Goal: Navigation & Orientation: Find specific page/section

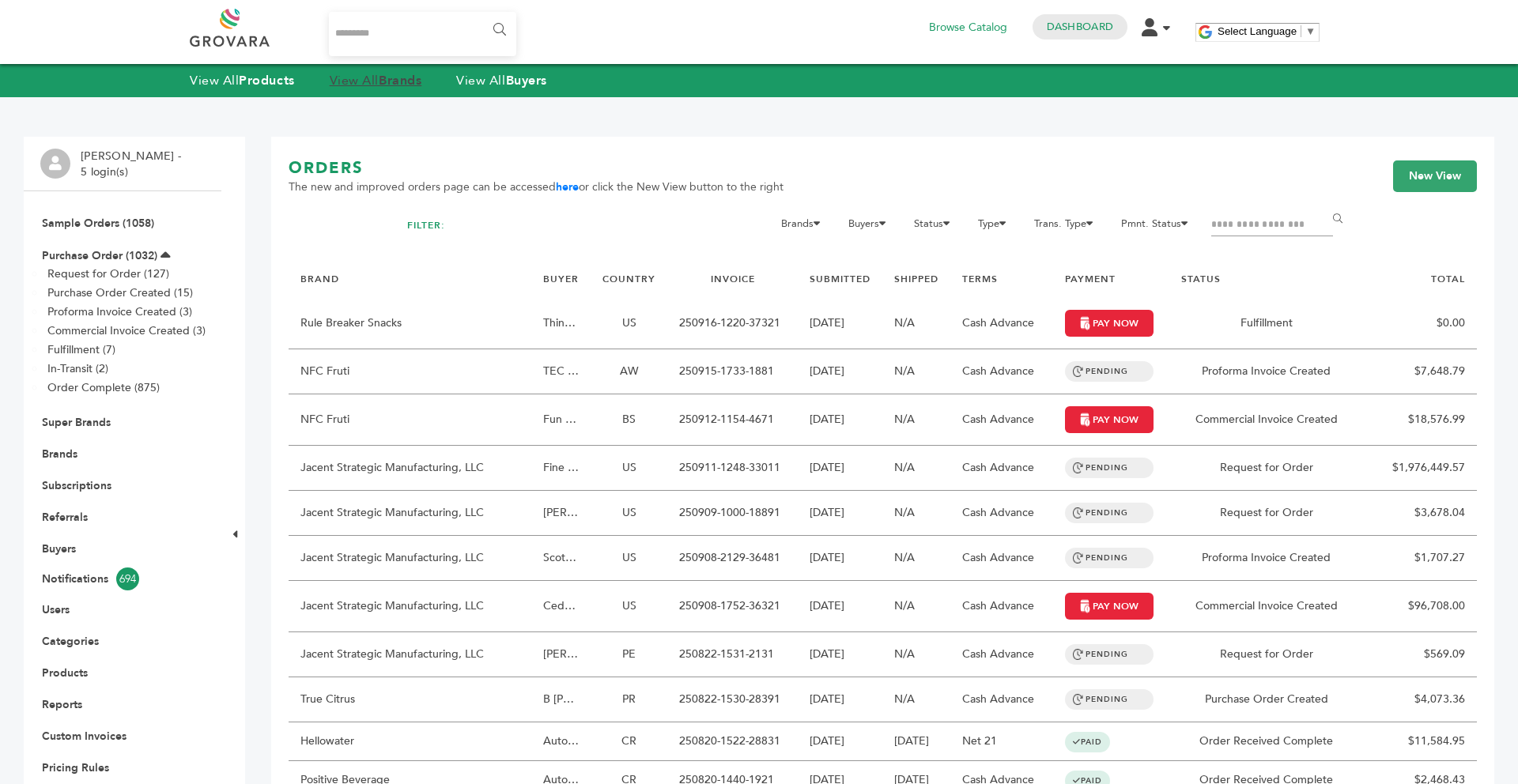
click at [353, 79] on link "View All Brands" at bounding box center [376, 80] width 93 height 17
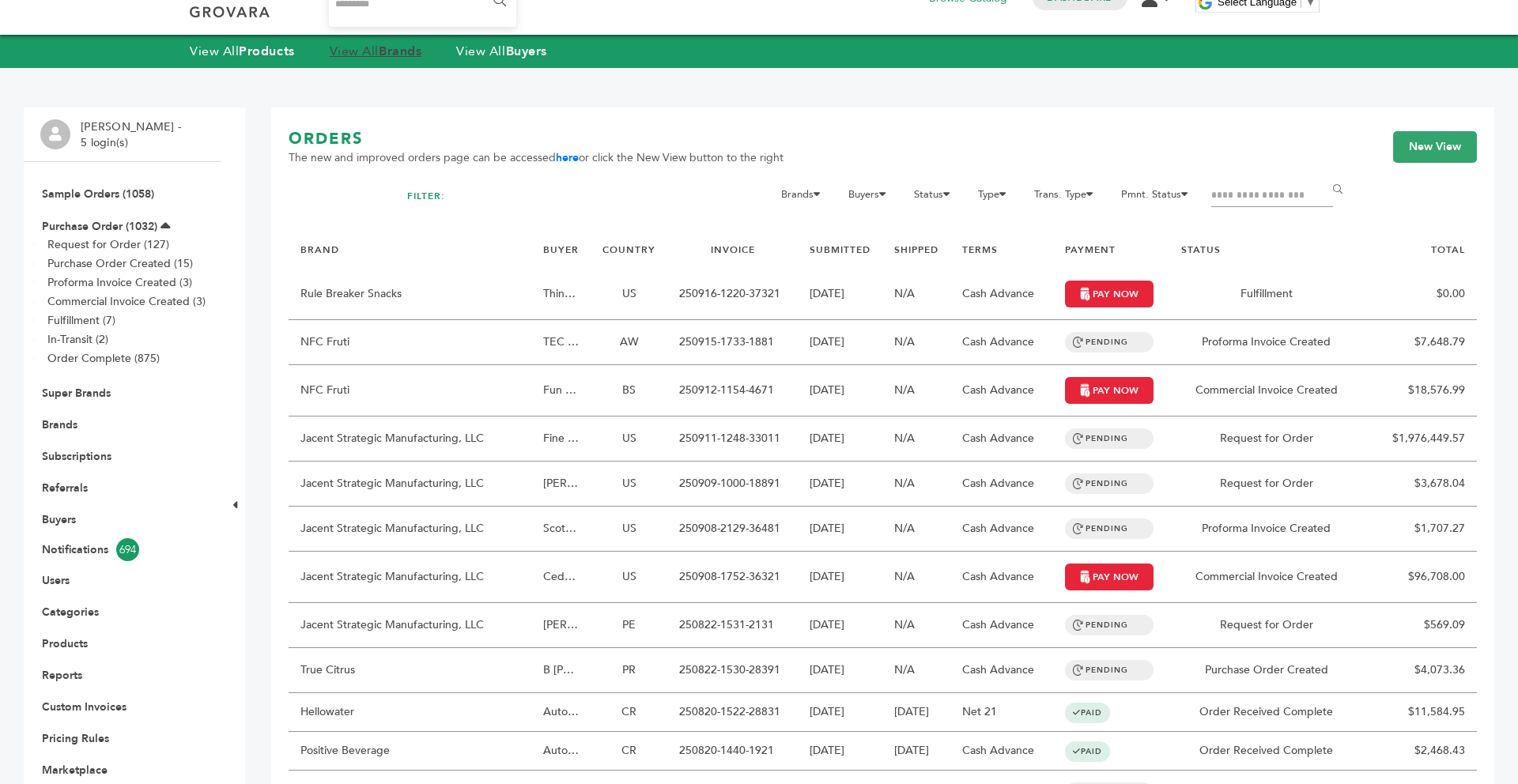
scroll to position [31, 0]
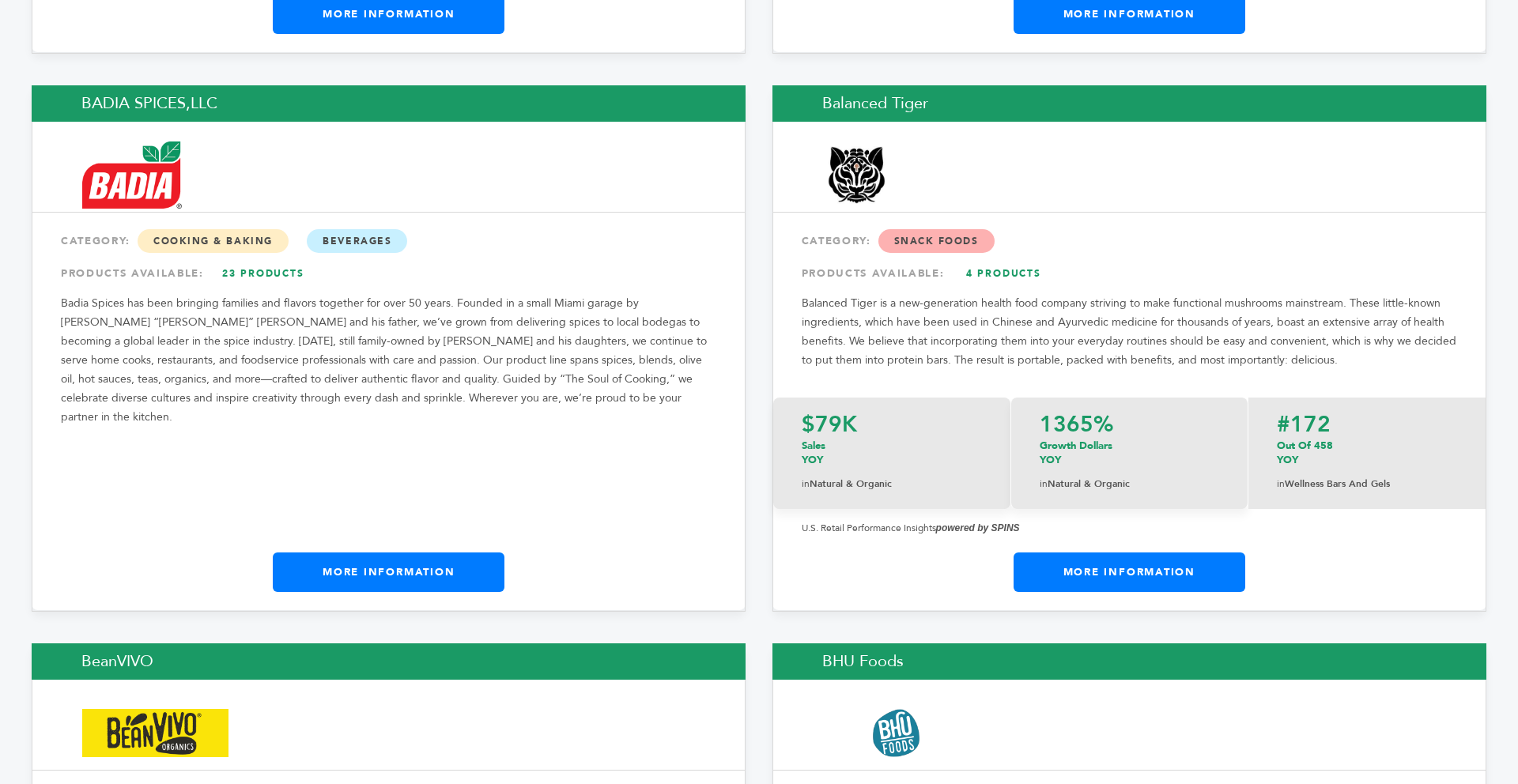
scroll to position [3660, 0]
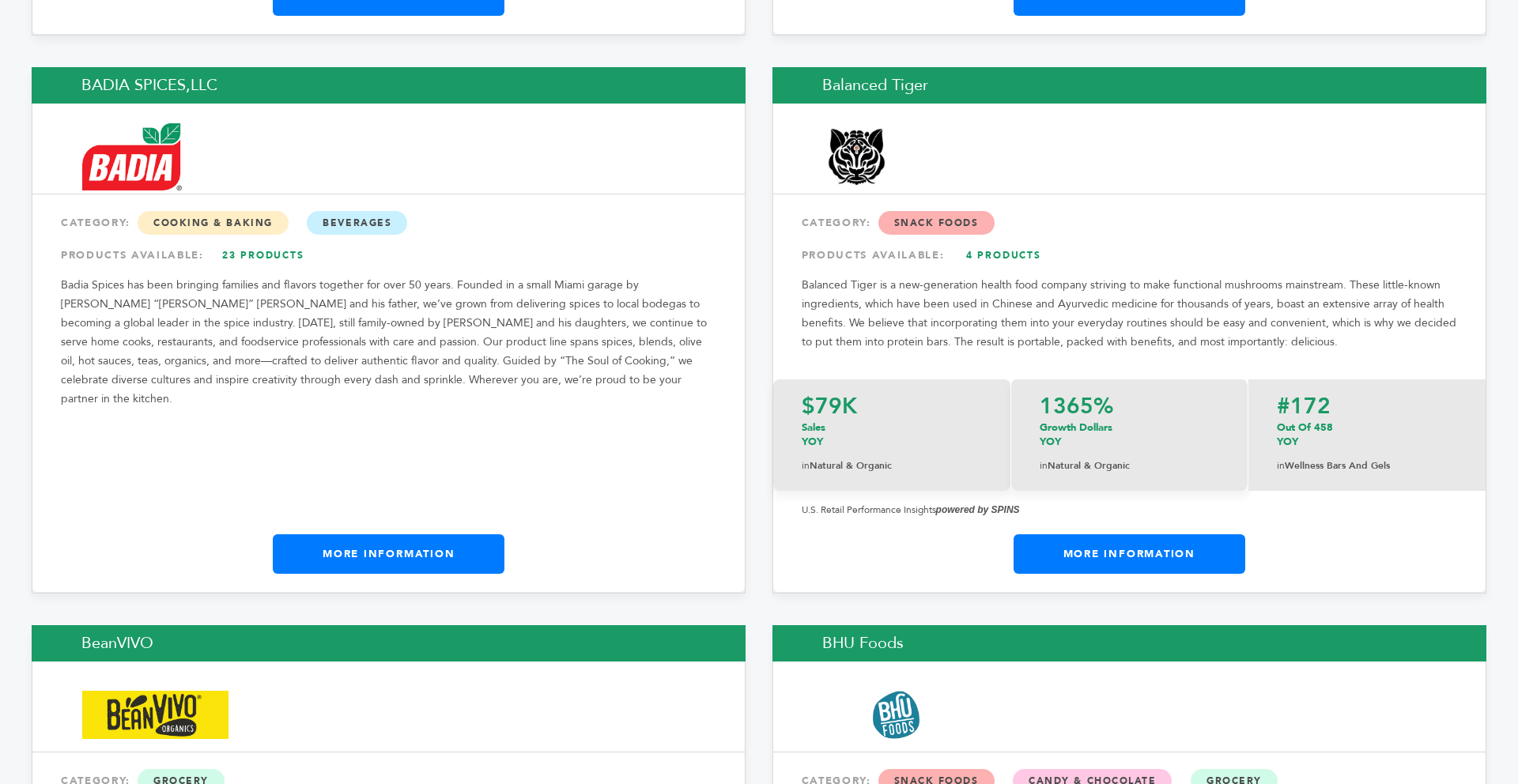
click at [402, 534] on link "More Information" at bounding box center [388, 553] width 232 height 39
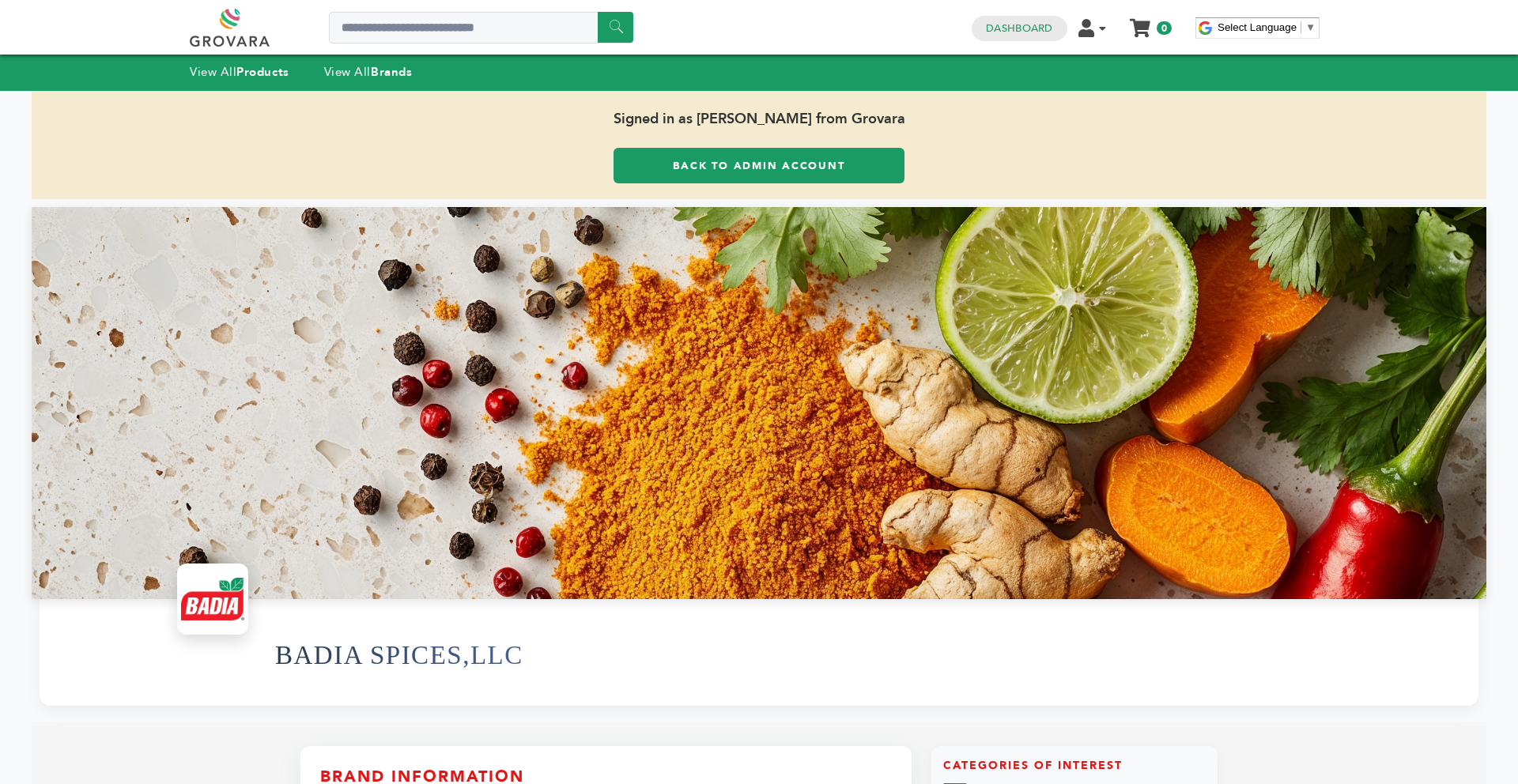
click at [408, 217] on div at bounding box center [759, 402] width 1455 height 392
click at [379, 73] on strong "Brands" at bounding box center [391, 72] width 41 height 16
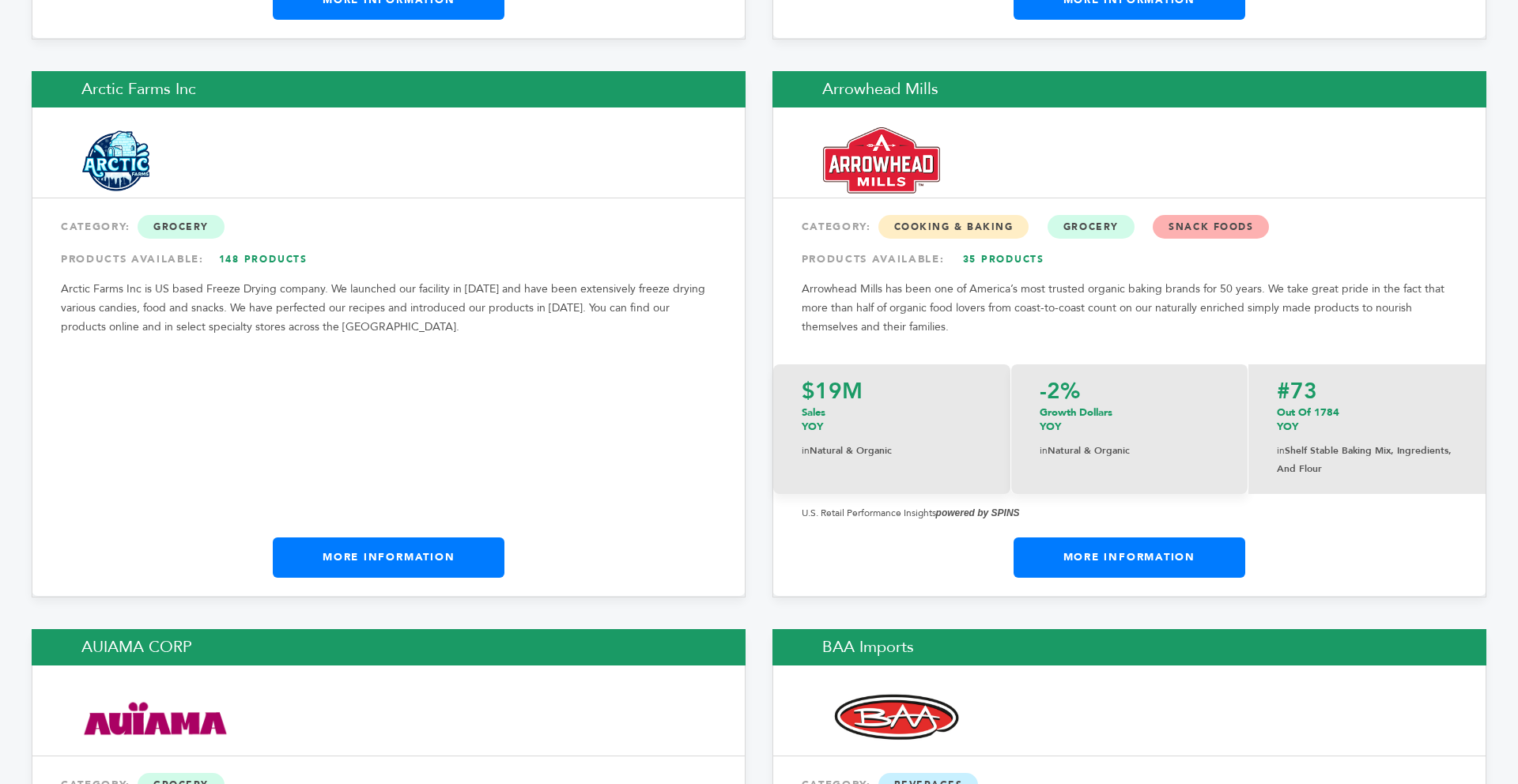
scroll to position [2482, 0]
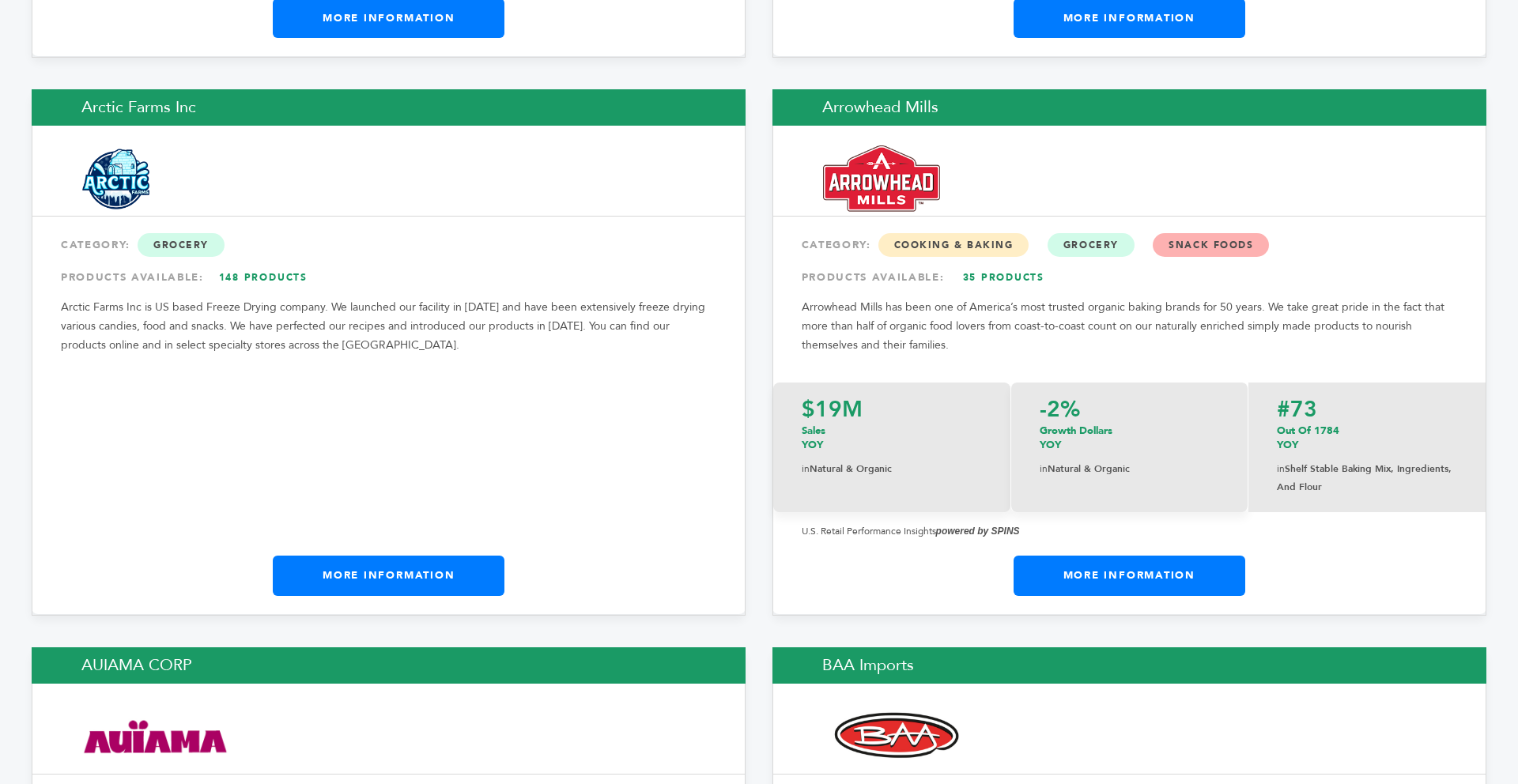
click at [1094, 556] on link "More Information" at bounding box center [1130, 575] width 232 height 39
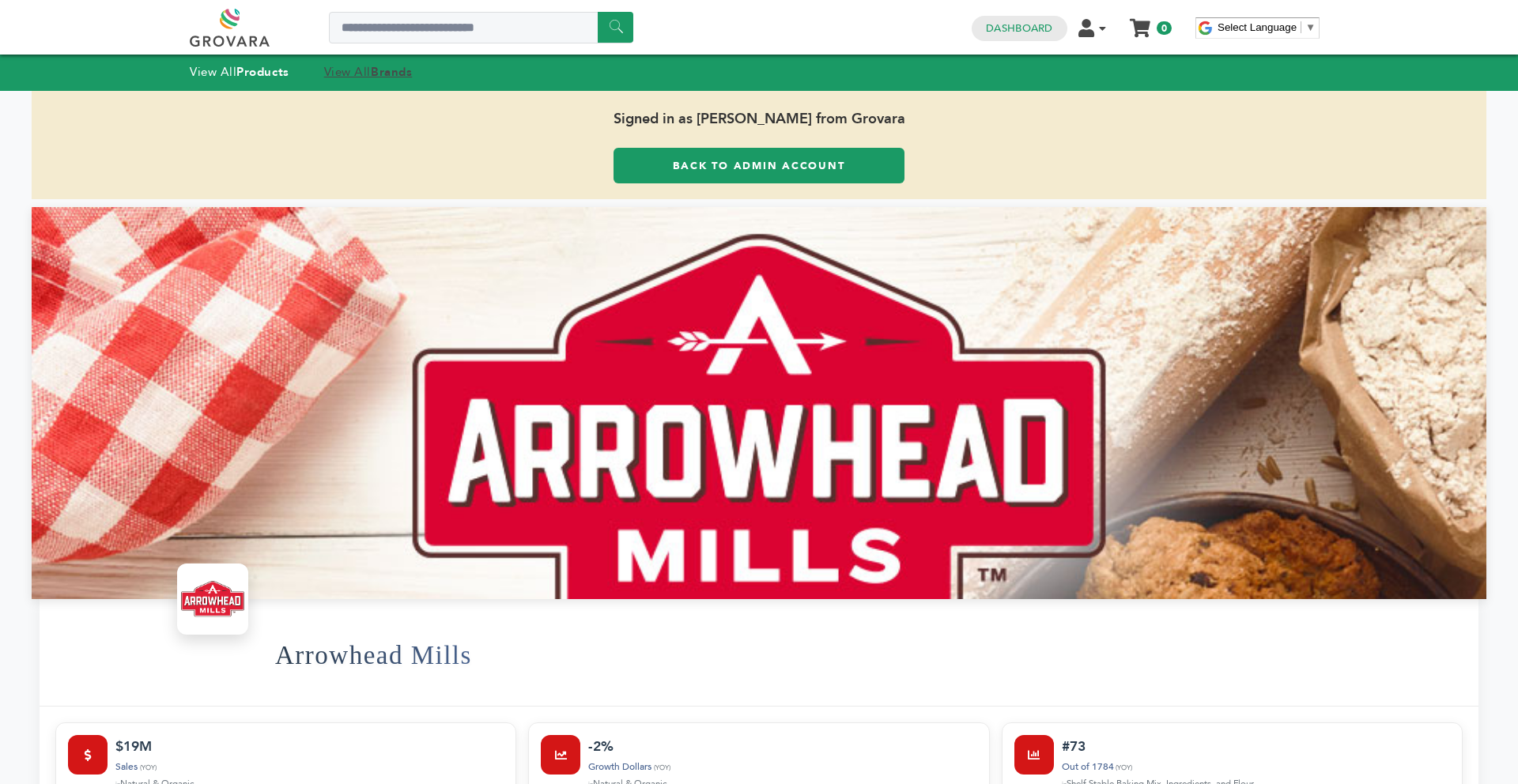
click at [382, 76] on strong "Brands" at bounding box center [391, 72] width 41 height 16
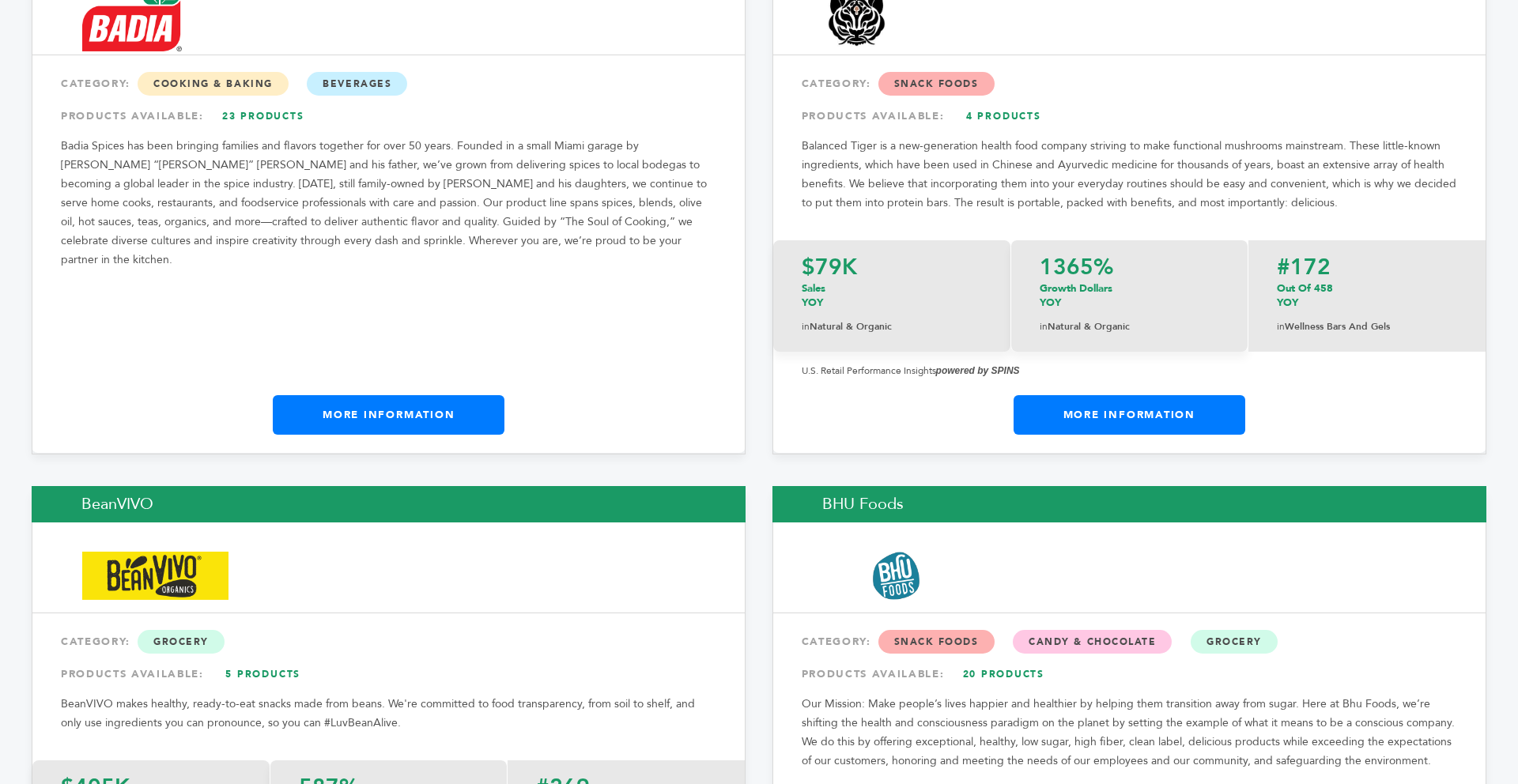
scroll to position [3806, 0]
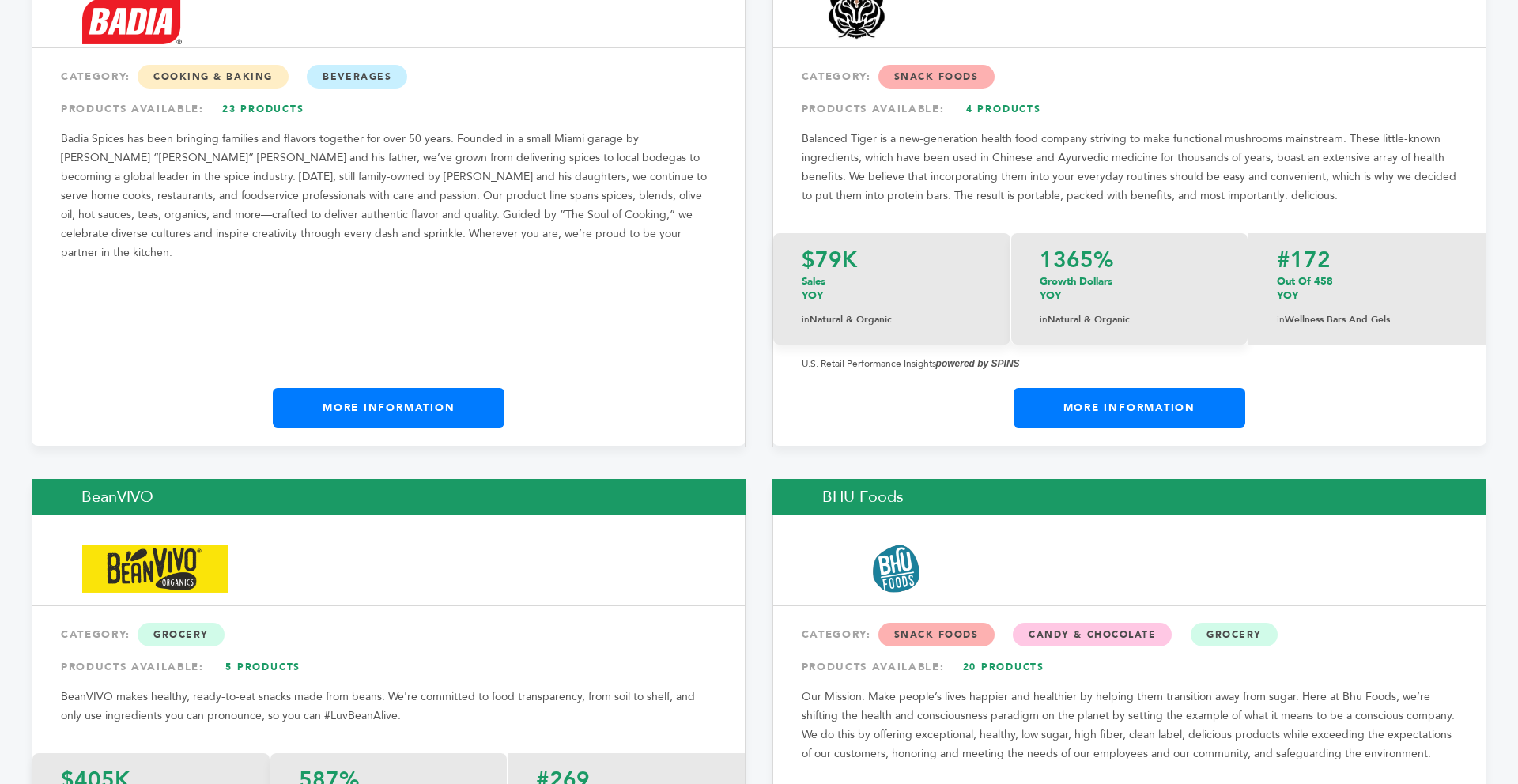
click at [1175, 388] on link "More Information" at bounding box center [1130, 407] width 232 height 39
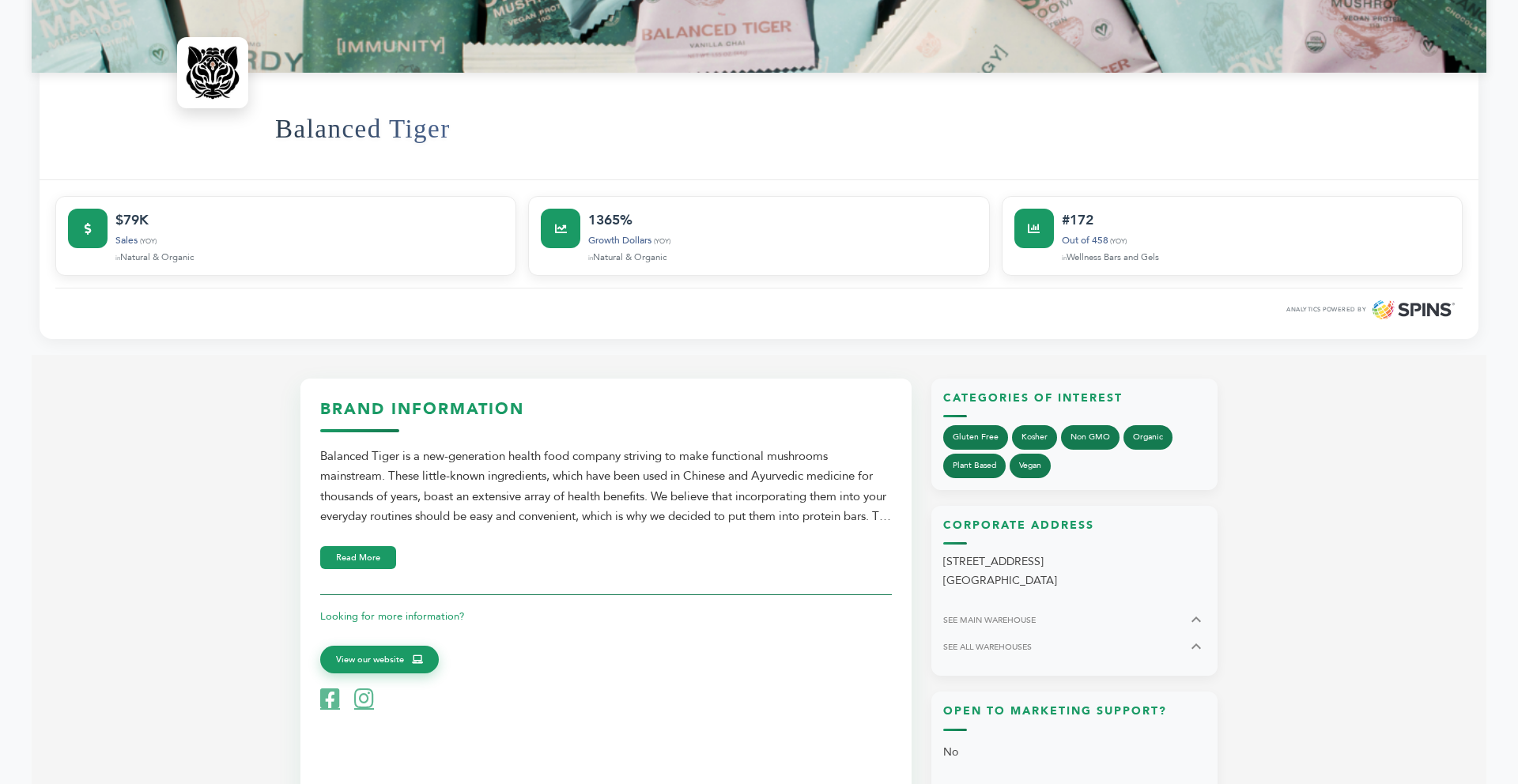
scroll to position [495, 0]
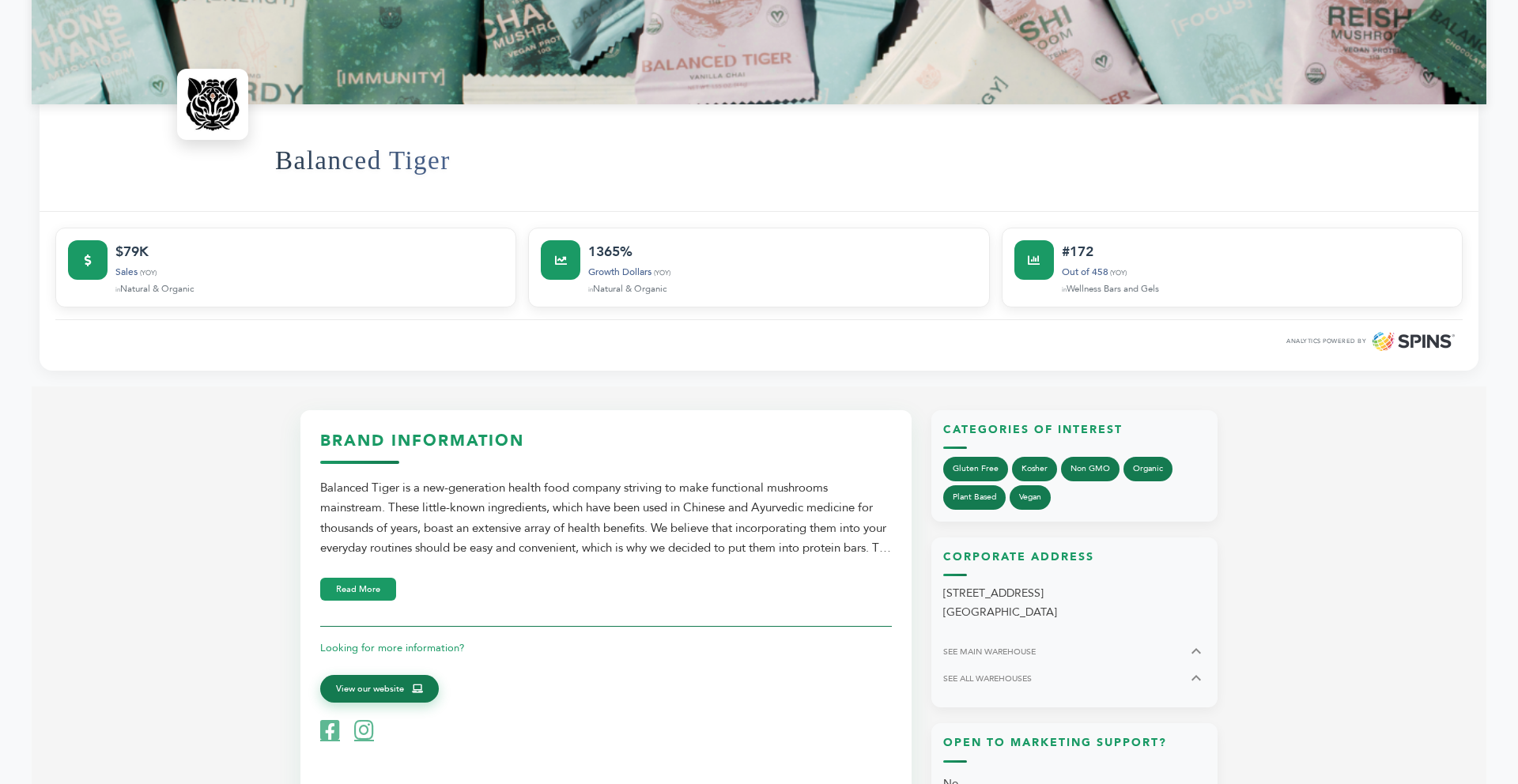
click at [419, 682] on span at bounding box center [418, 689] width 11 height 14
click at [344, 589] on button "Read More" at bounding box center [359, 587] width 76 height 23
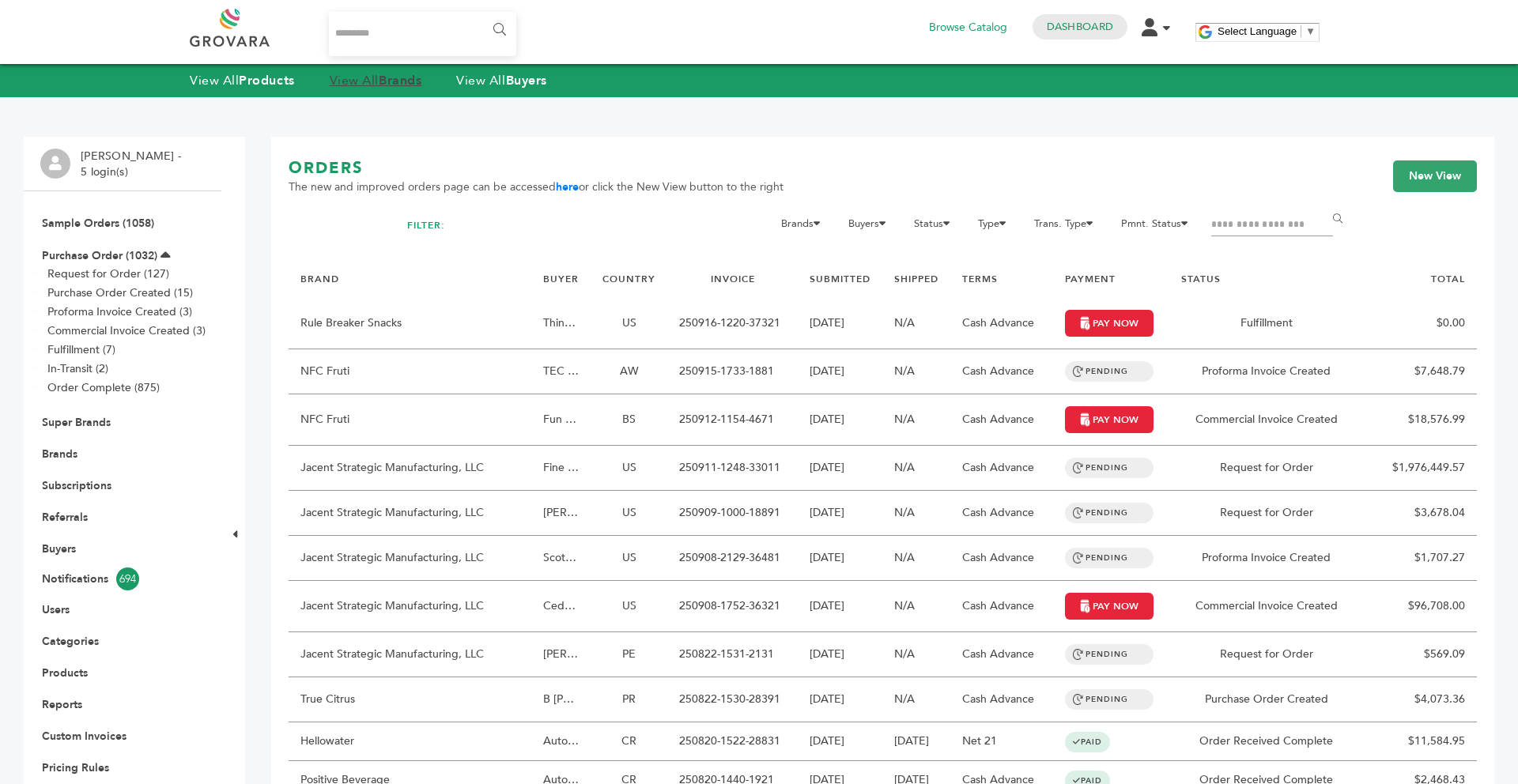
click at [378, 76] on link "View All Brands" at bounding box center [376, 80] width 93 height 17
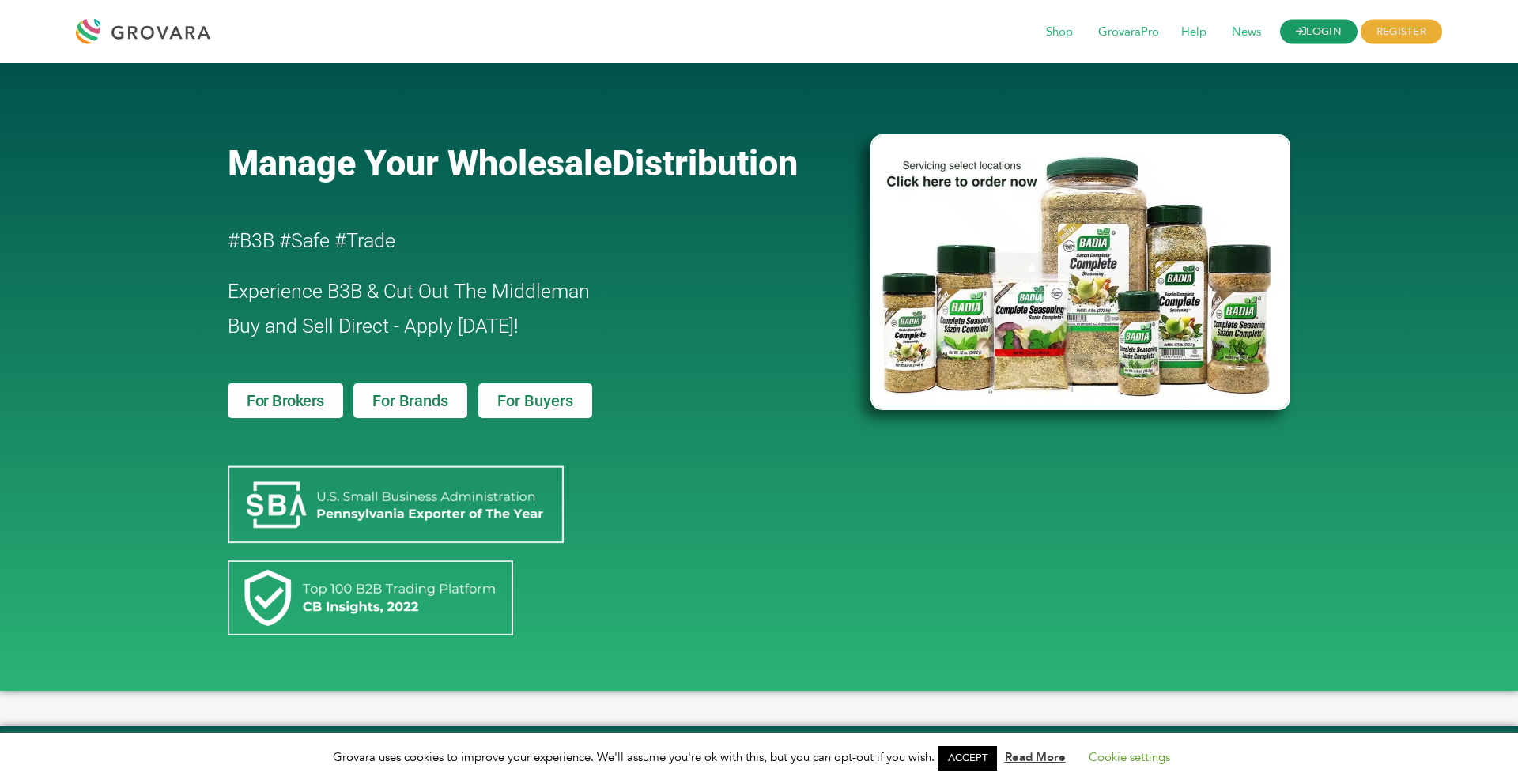
click at [1305, 26] on link "LOGIN" at bounding box center [1319, 32] width 77 height 25
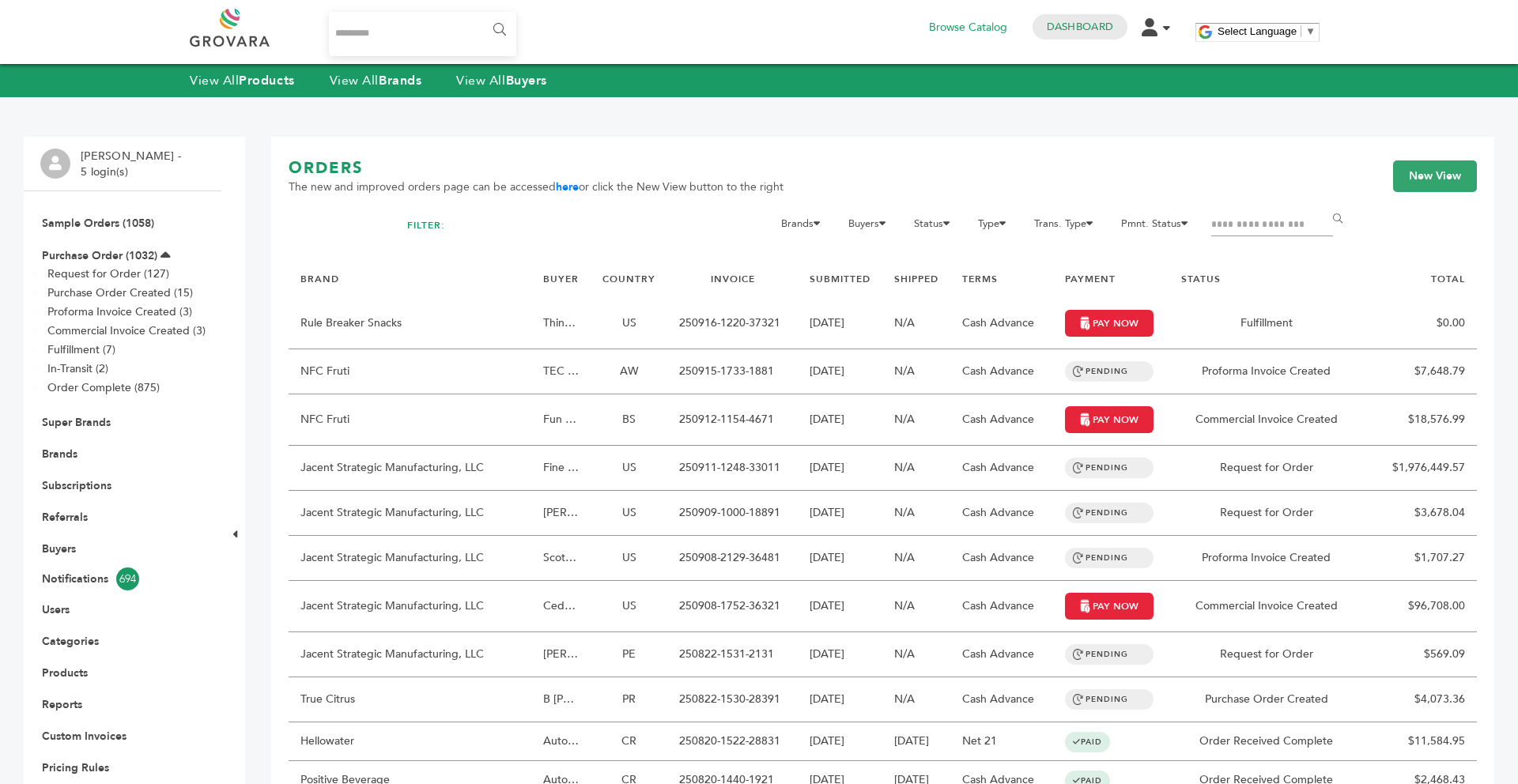
click at [53, 442] on li "Brands" at bounding box center [122, 453] width 164 height 31
click at [50, 460] on link "Brands" at bounding box center [59, 454] width 35 height 15
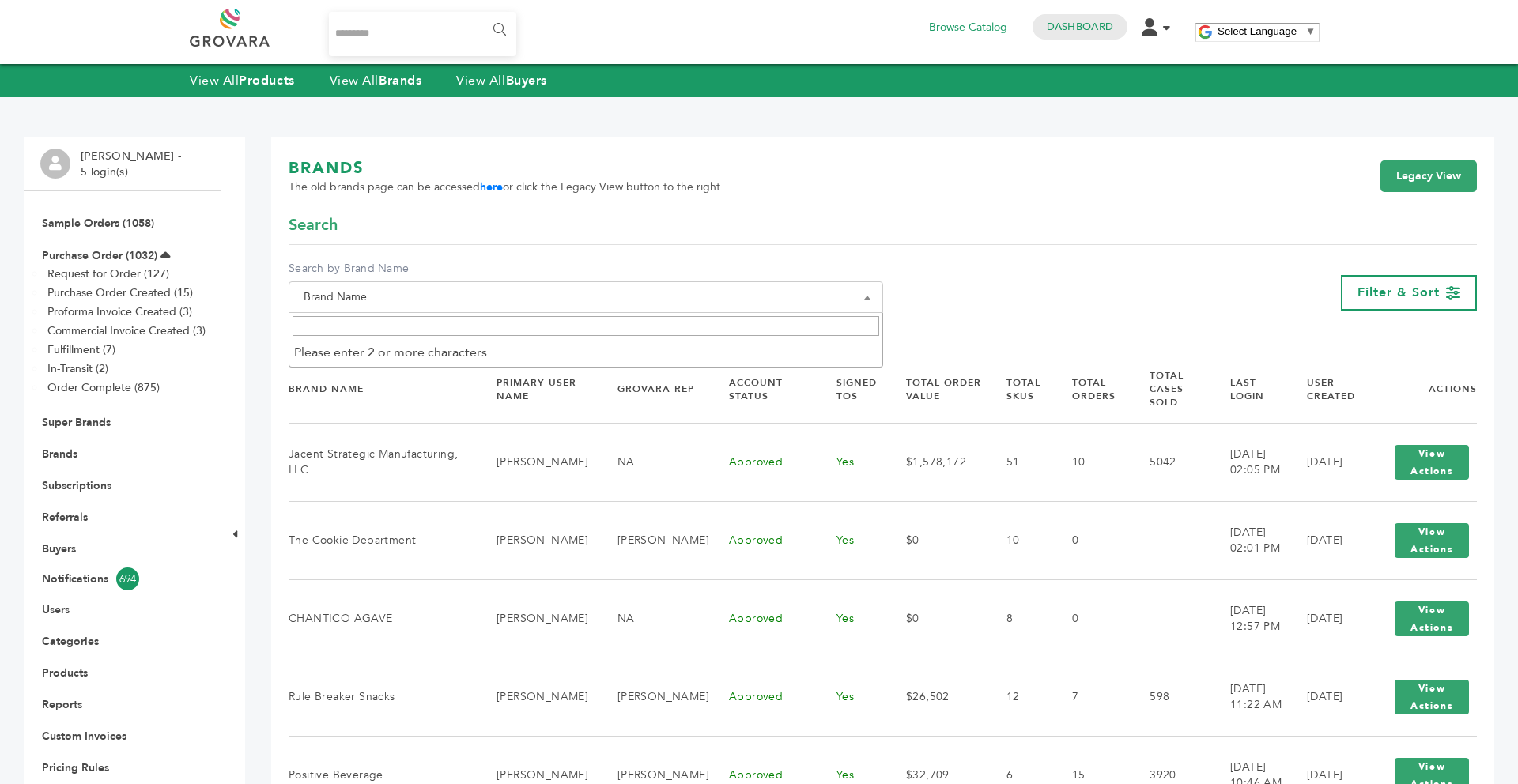
click at [860, 298] on span at bounding box center [867, 297] width 16 height 31
click at [623, 328] on input "Search" at bounding box center [586, 326] width 587 height 20
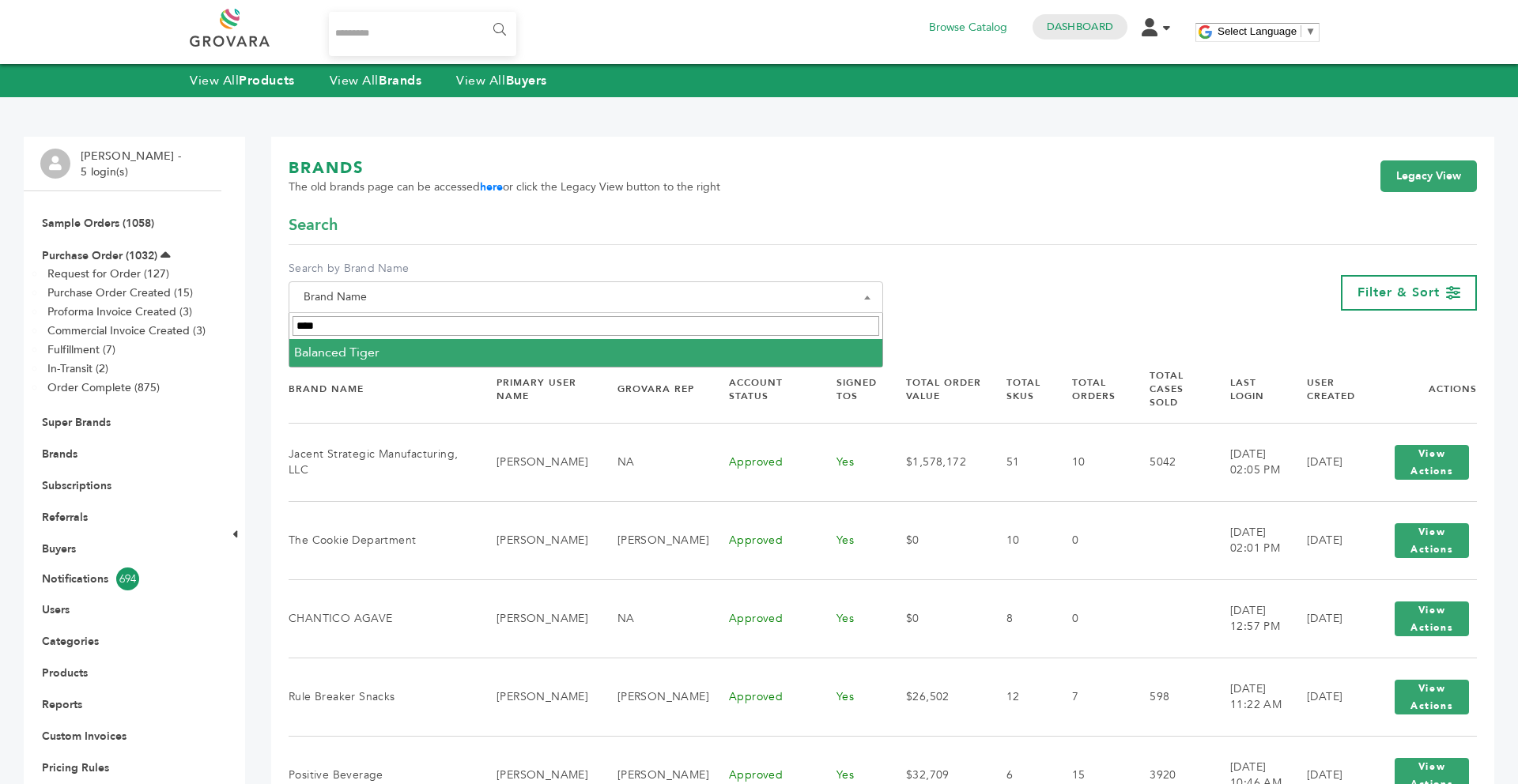
type input "****"
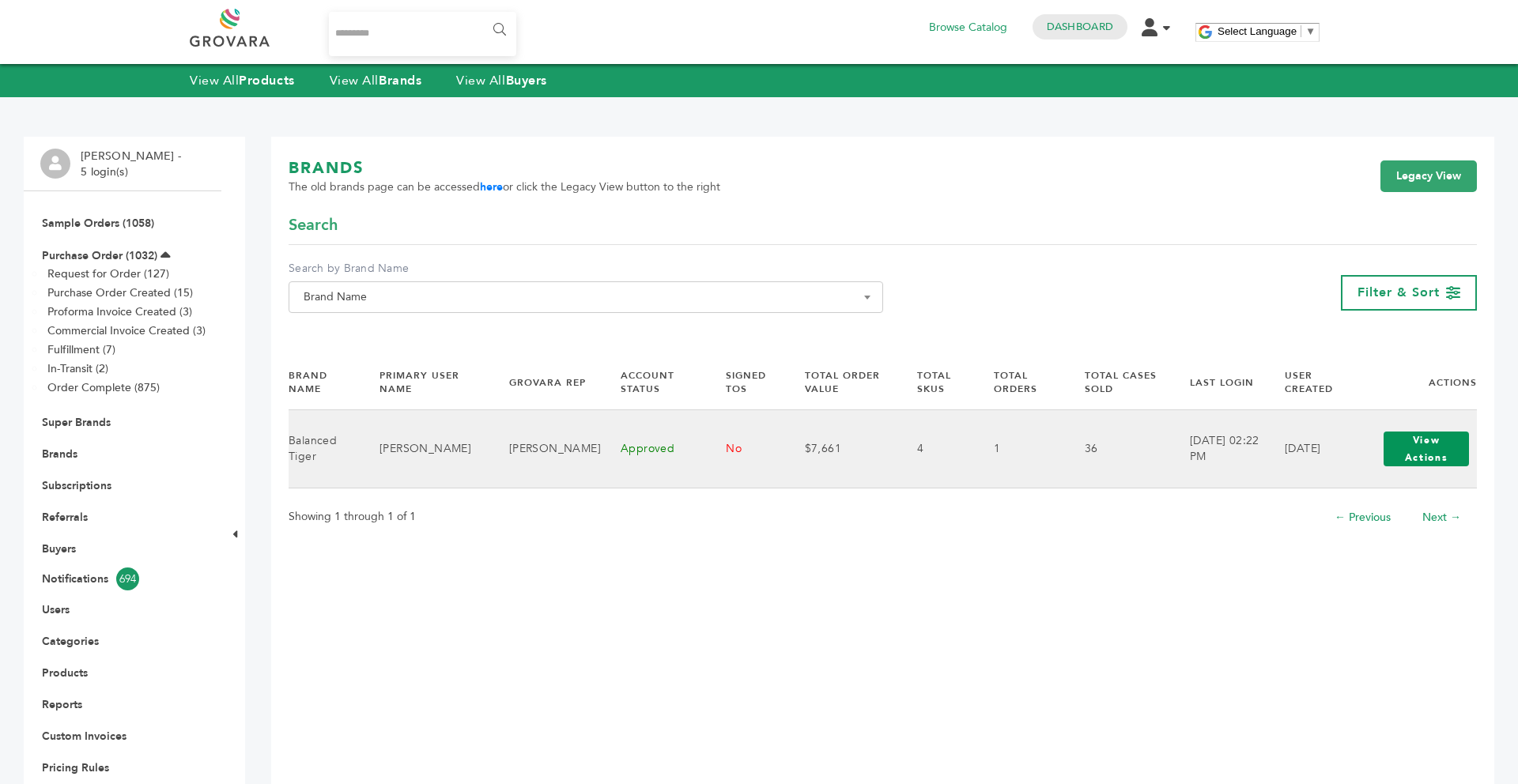
click at [1400, 450] on button "View Actions" at bounding box center [1426, 449] width 86 height 34
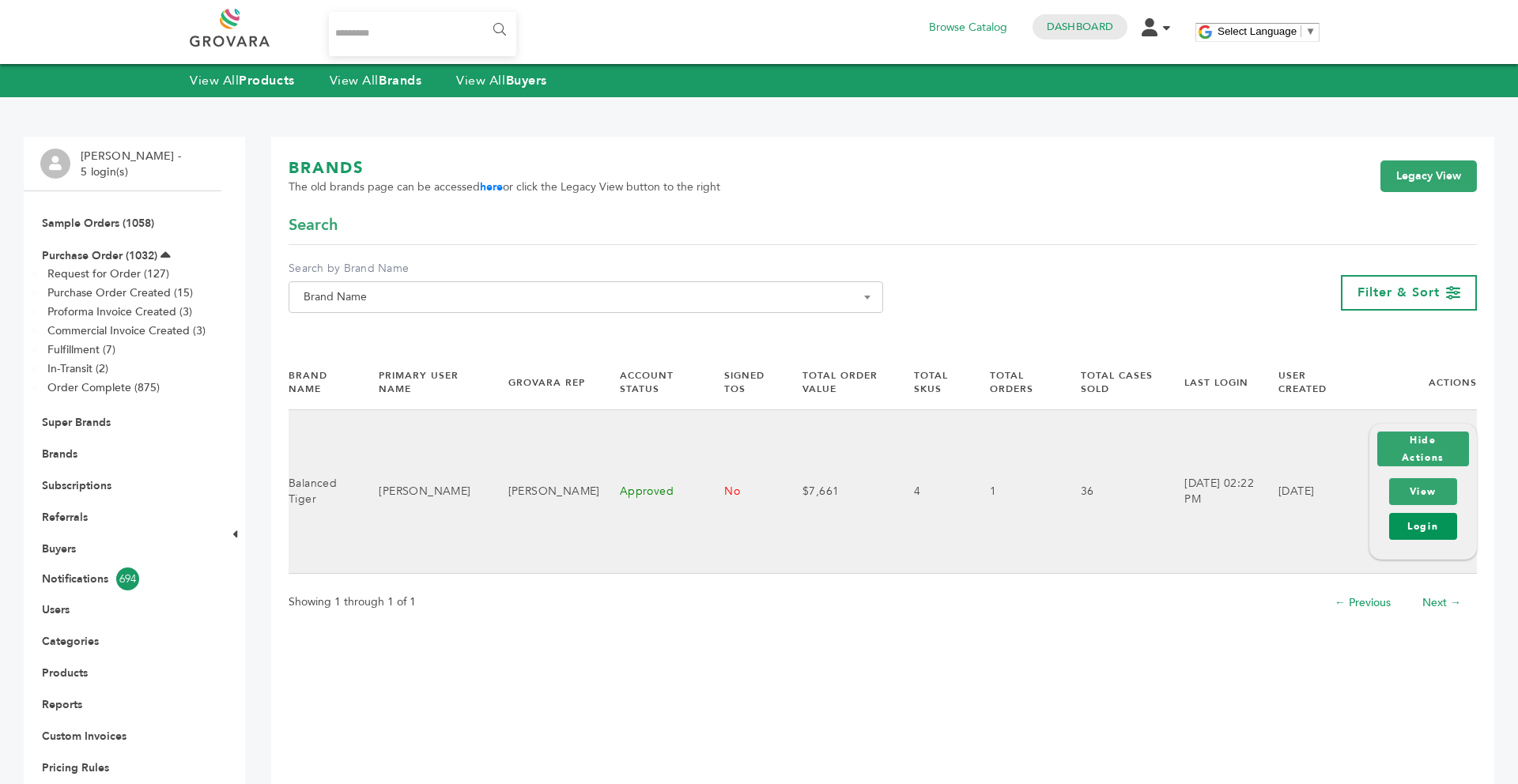
click at [1416, 527] on link "Login" at bounding box center [1423, 526] width 68 height 27
